Goal: Find contact information: Find contact information

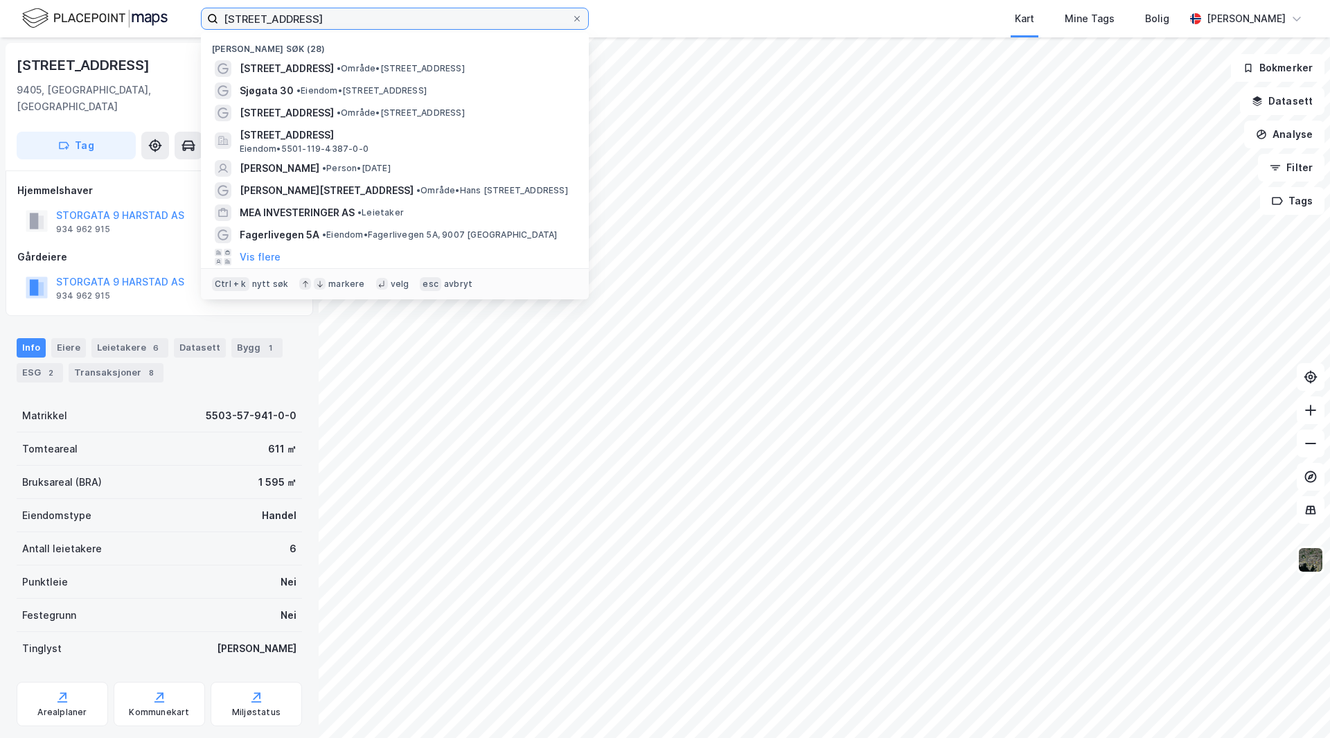
drag, startPoint x: 348, startPoint y: 19, endPoint x: 177, endPoint y: 26, distance: 171.2
click at [177, 26] on div "[STREET_ADDRESS] [PERSON_NAME] søk (28) [STREET_ADDRESS] • Område • [STREET_ADD…" at bounding box center [665, 18] width 1330 height 37
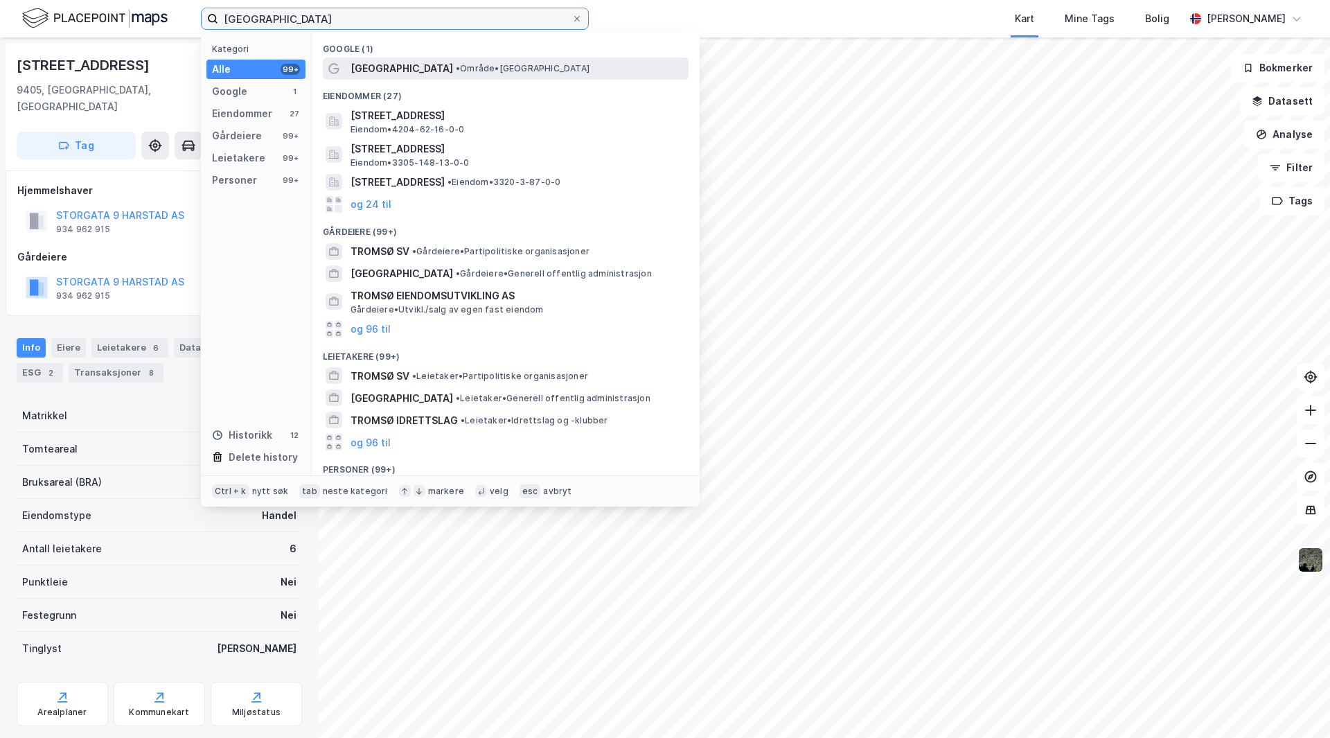
type input "[GEOGRAPHIC_DATA]"
click at [456, 65] on span "• Område • [GEOGRAPHIC_DATA]" at bounding box center [523, 68] width 134 height 11
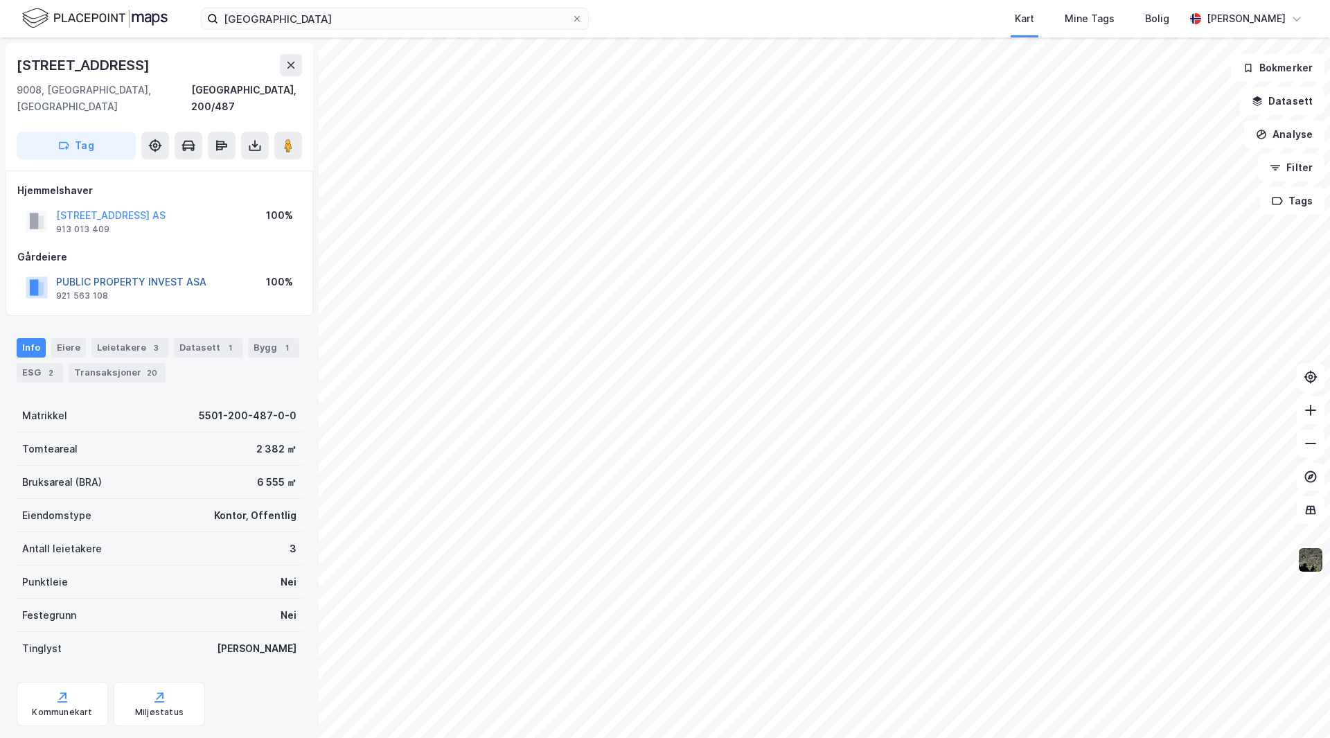
click at [0, 0] on button "PUBLIC PROPERTY INVEST ASA" at bounding box center [0, 0] width 0 height 0
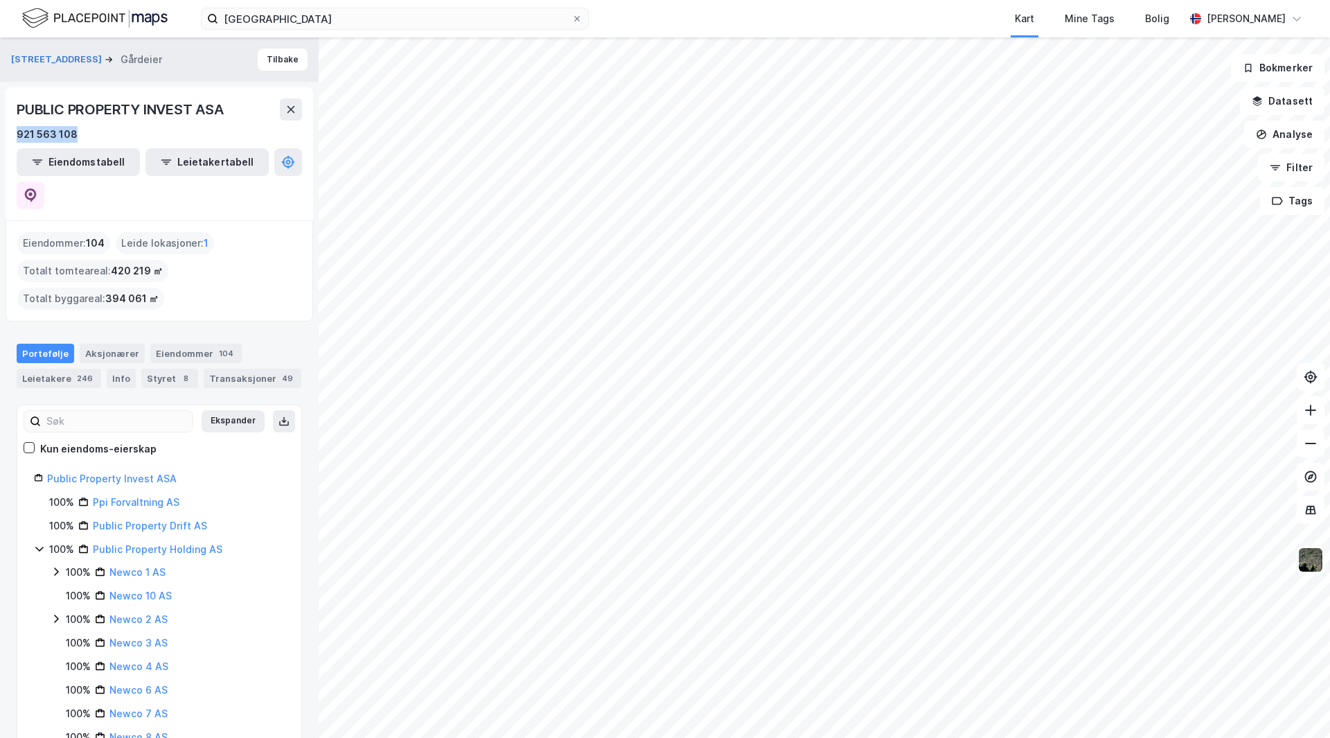
drag, startPoint x: 88, startPoint y: 138, endPoint x: 10, endPoint y: 139, distance: 78.3
click at [10, 139] on div "PUBLIC PROPERTY INVEST ASA 921 563 108 Eiendomstabell Leietakertabell" at bounding box center [160, 153] width 308 height 133
copy div "921 563 108"
